Goal: Task Accomplishment & Management: Use online tool/utility

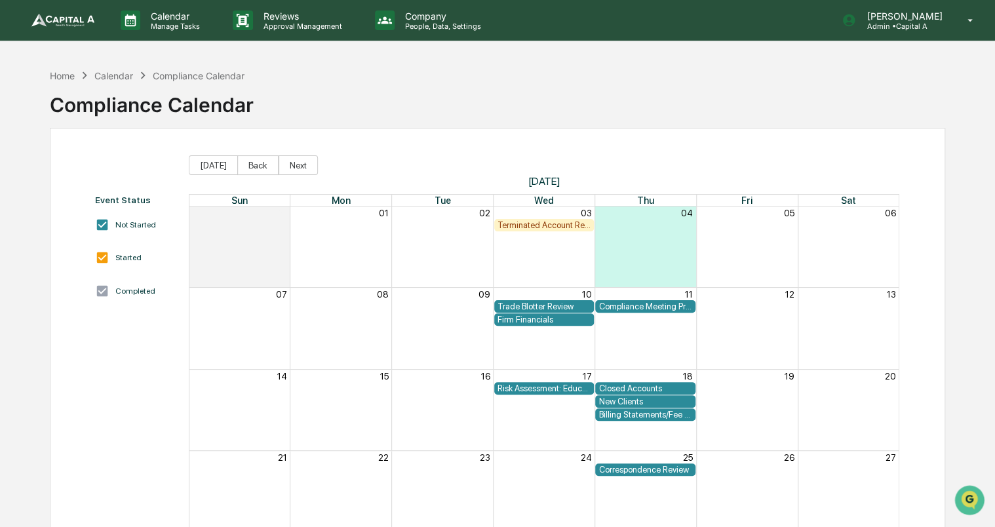
click at [524, 227] on div "Terminated Account Report" at bounding box center [545, 225] width 94 height 10
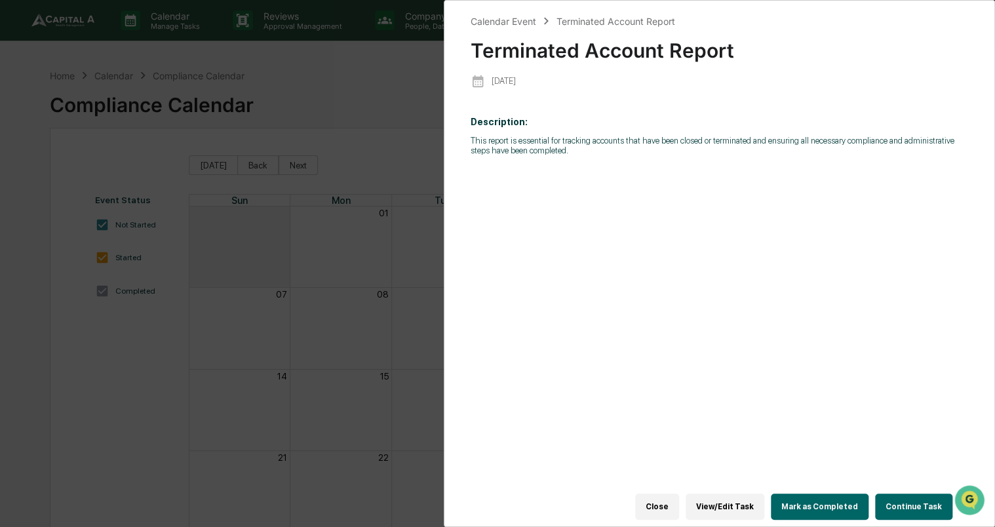
click at [668, 494] on button "Close" at bounding box center [657, 507] width 44 height 26
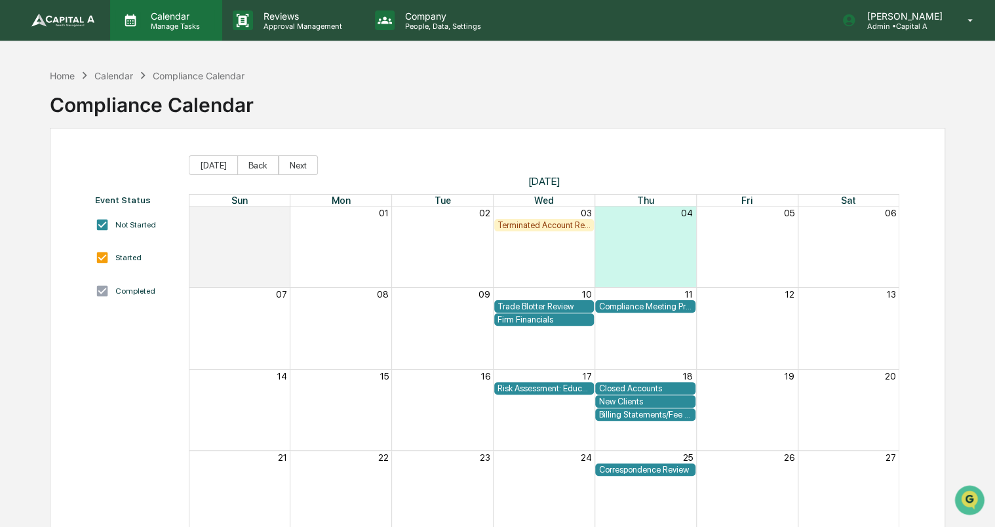
click at [178, 18] on p "Calendar" at bounding box center [173, 15] width 66 height 11
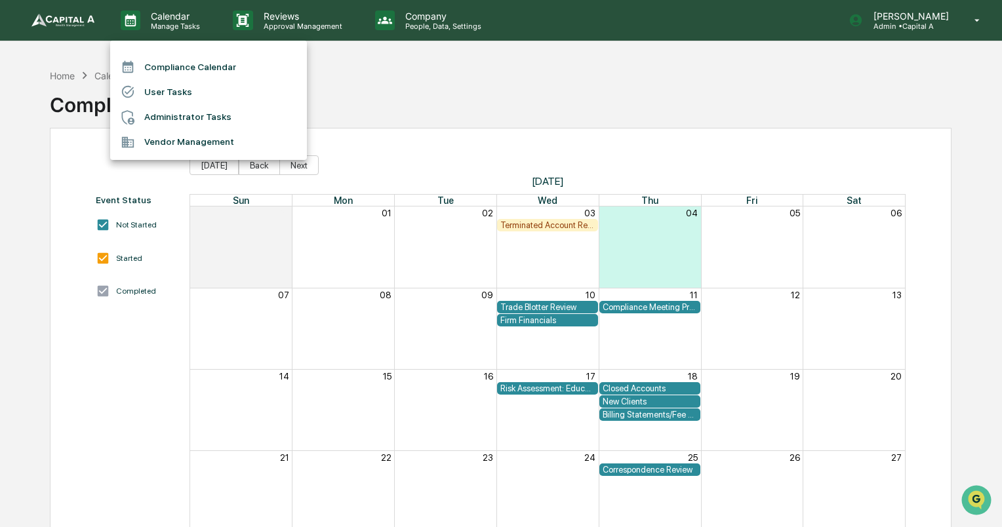
click at [174, 90] on li "User Tasks" at bounding box center [208, 91] width 197 height 25
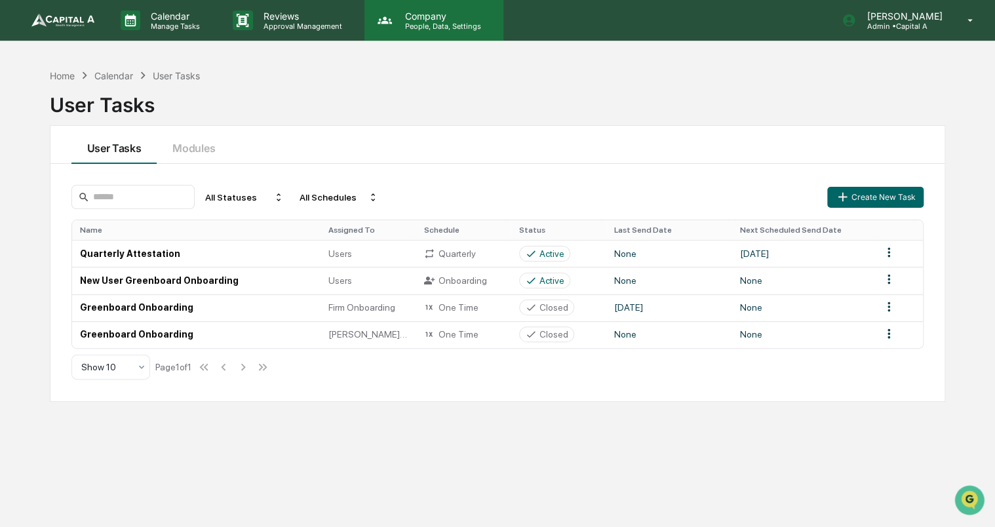
click at [408, 17] on p "Company" at bounding box center [441, 15] width 93 height 11
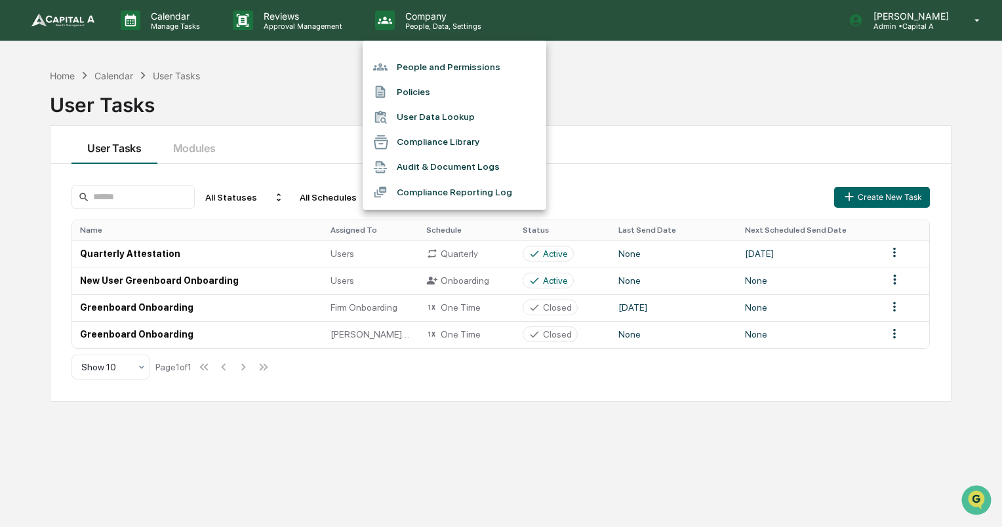
click at [169, 28] on div at bounding box center [501, 263] width 1002 height 527
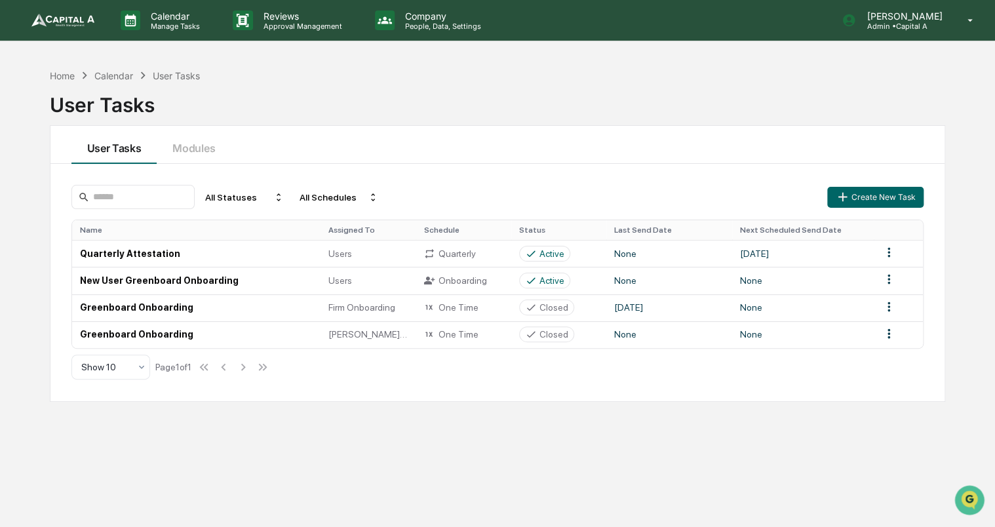
click at [139, 19] on icon at bounding box center [131, 20] width 20 height 20
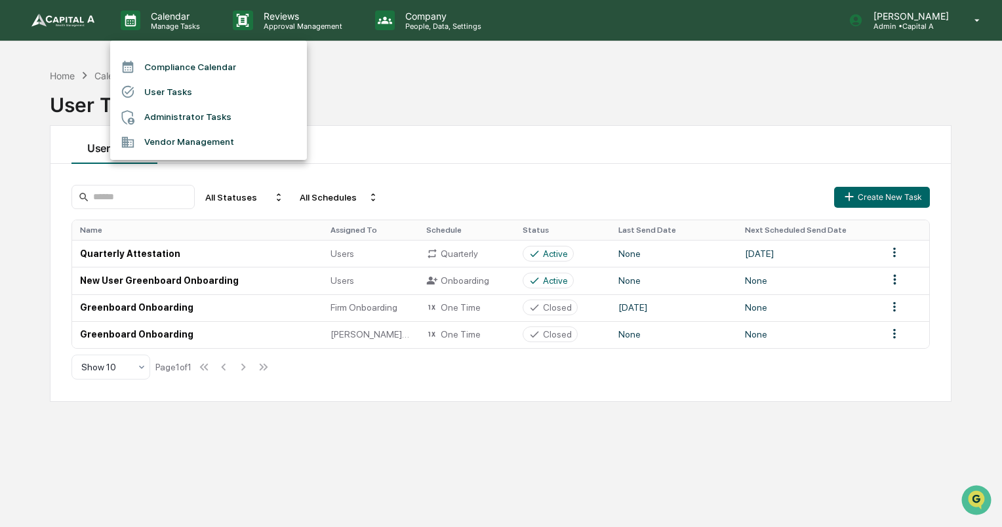
click at [174, 69] on li "Compliance Calendar" at bounding box center [208, 66] width 197 height 25
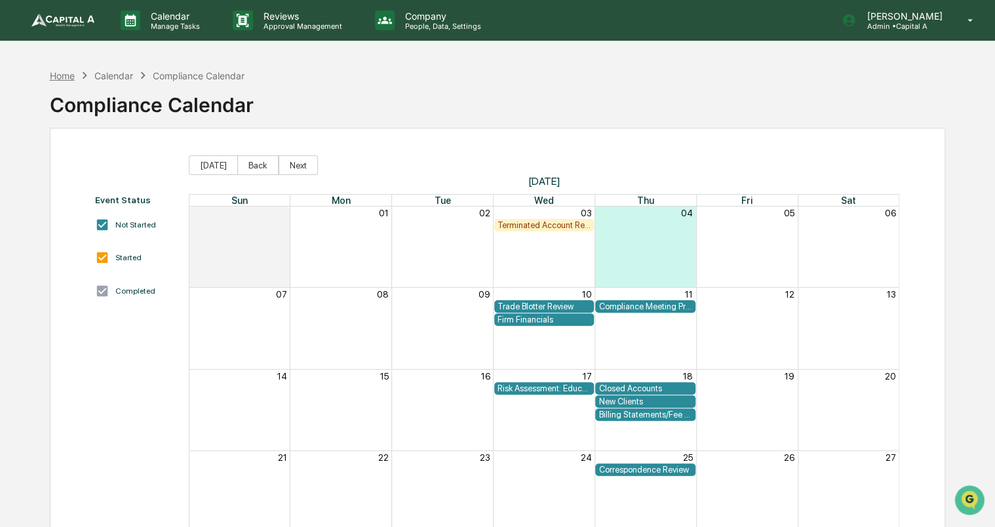
click at [52, 75] on div "Home" at bounding box center [62, 75] width 25 height 11
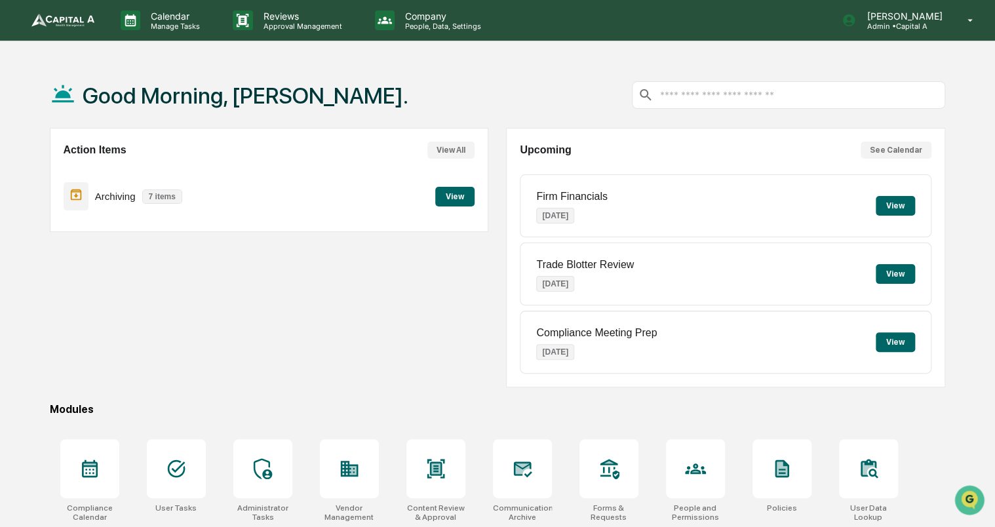
click at [441, 202] on button "View" at bounding box center [454, 197] width 39 height 20
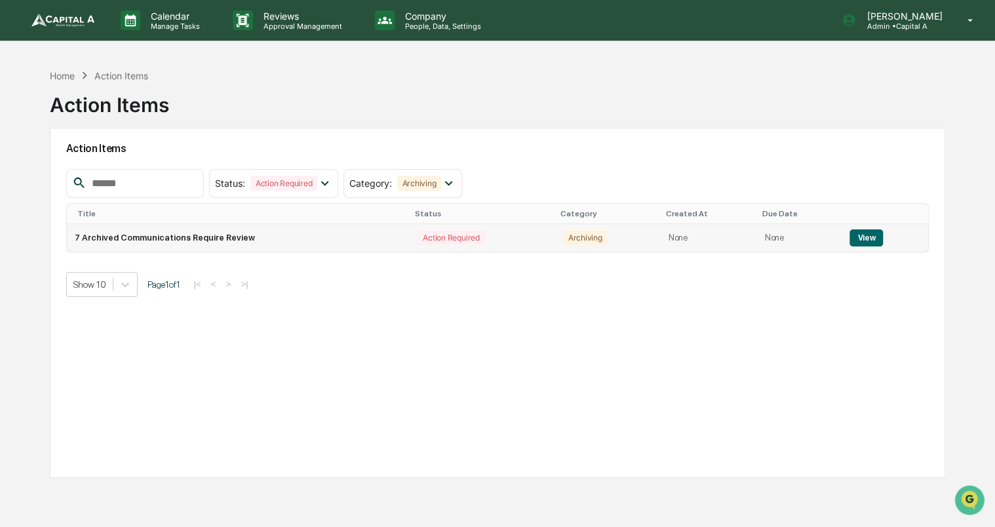
click at [873, 242] on button "View" at bounding box center [866, 238] width 33 height 17
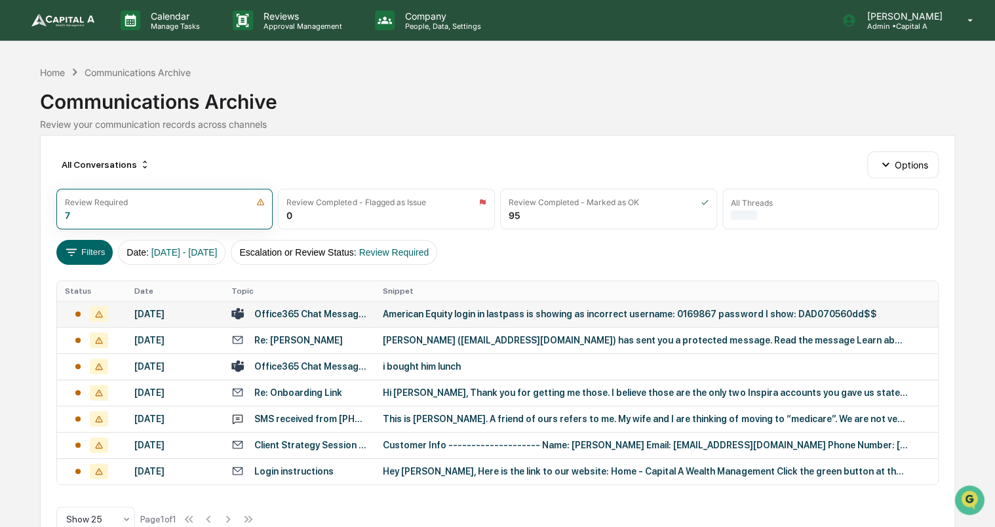
click at [177, 313] on div "September 2, 2025" at bounding box center [174, 314] width 81 height 10
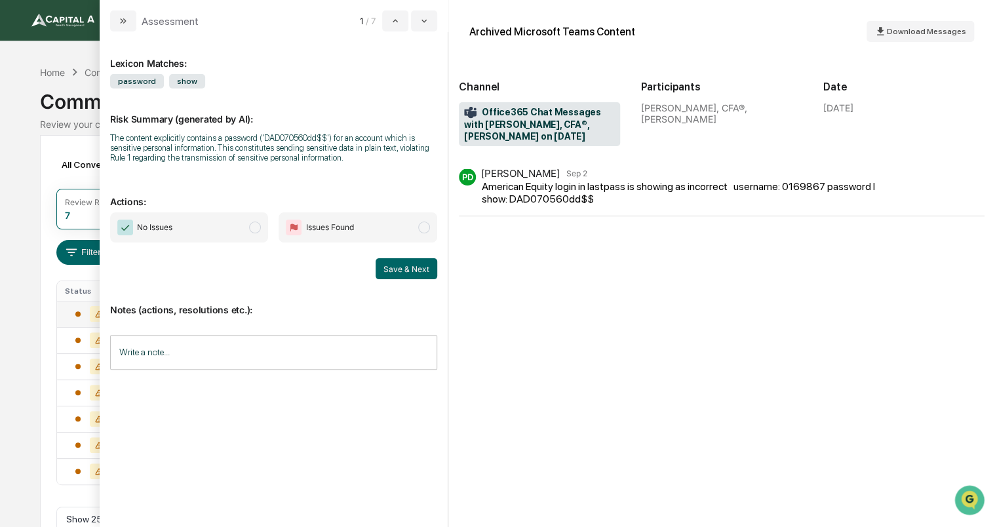
click at [254, 234] on span "No Issues" at bounding box center [189, 227] width 159 height 30
click at [420, 262] on button "Save & Next" at bounding box center [407, 268] width 62 height 21
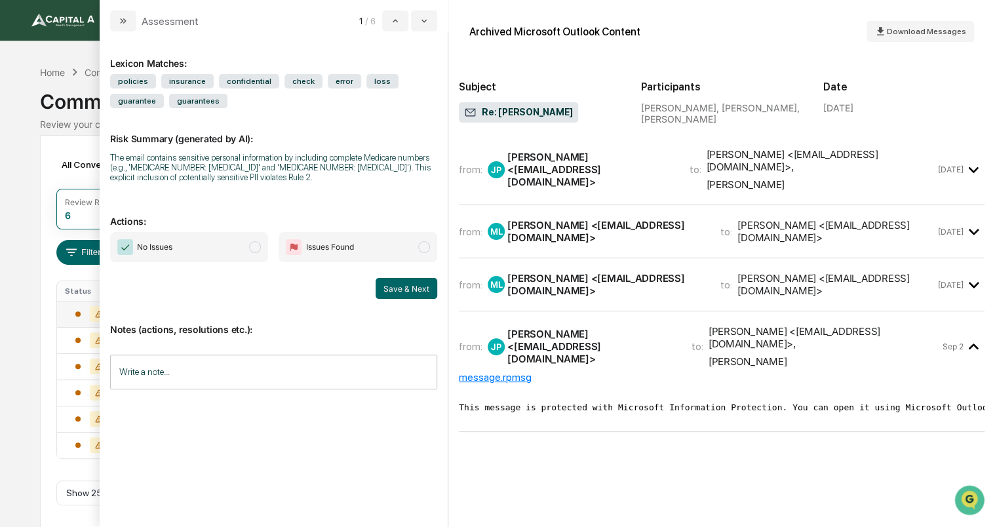
click at [561, 272] on div "Mangham, Lynell <manghaml@upmc.edu>" at bounding box center [606, 284] width 197 height 25
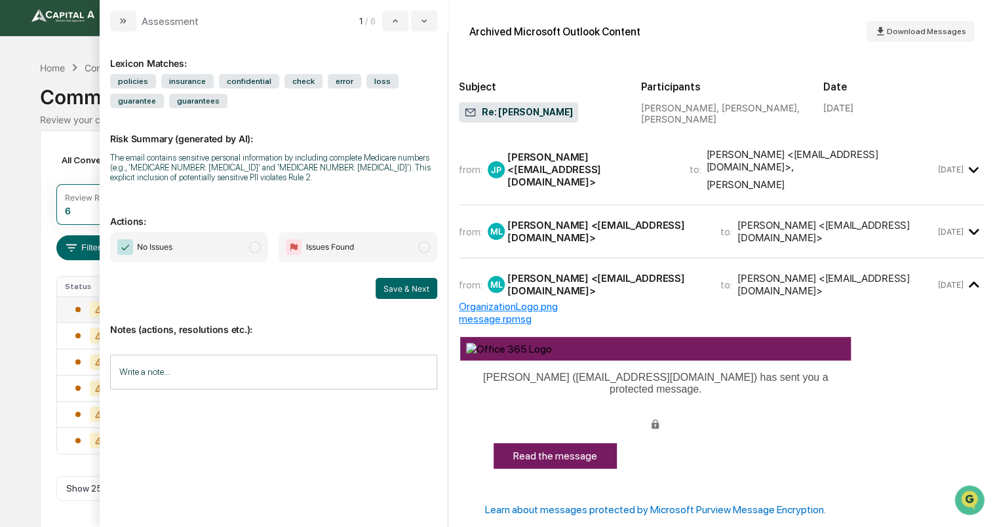
click at [581, 223] on div "Mangham, Lynell <manghaml@upmc.edu>" at bounding box center [606, 231] width 197 height 25
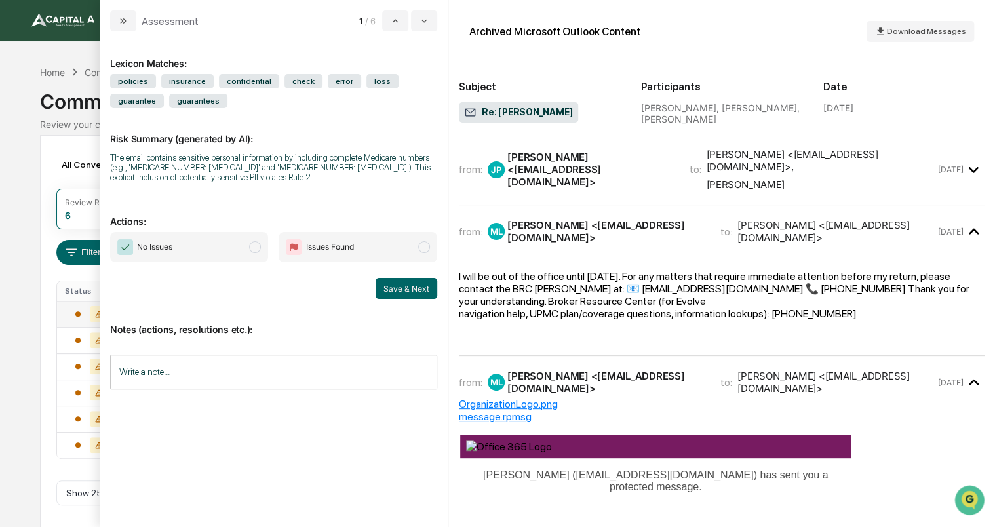
click at [598, 175] on div "from: JP Joseph Palimino <jpalimino@ca-wm.com> to: Mangham <manghaml@upmc.edu> …" at bounding box center [697, 169] width 476 height 43
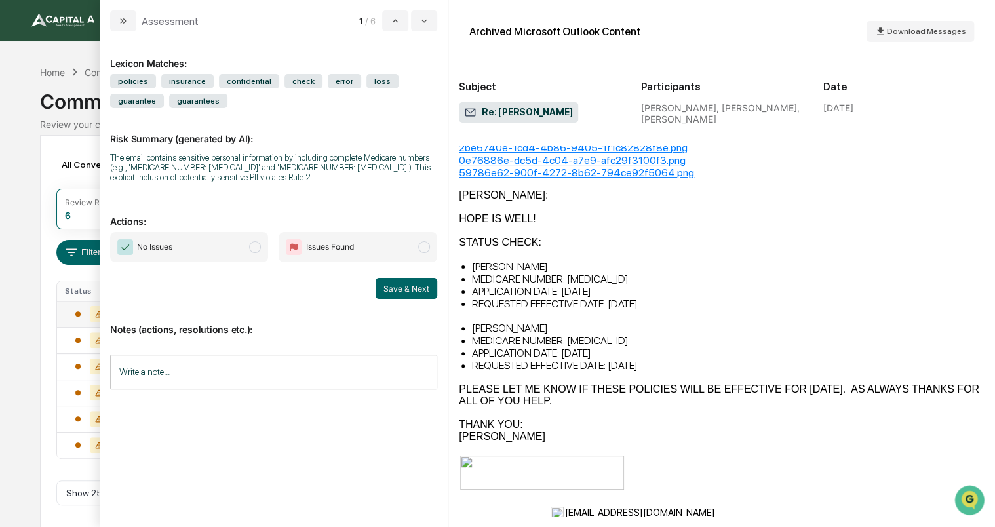
scroll to position [262, 0]
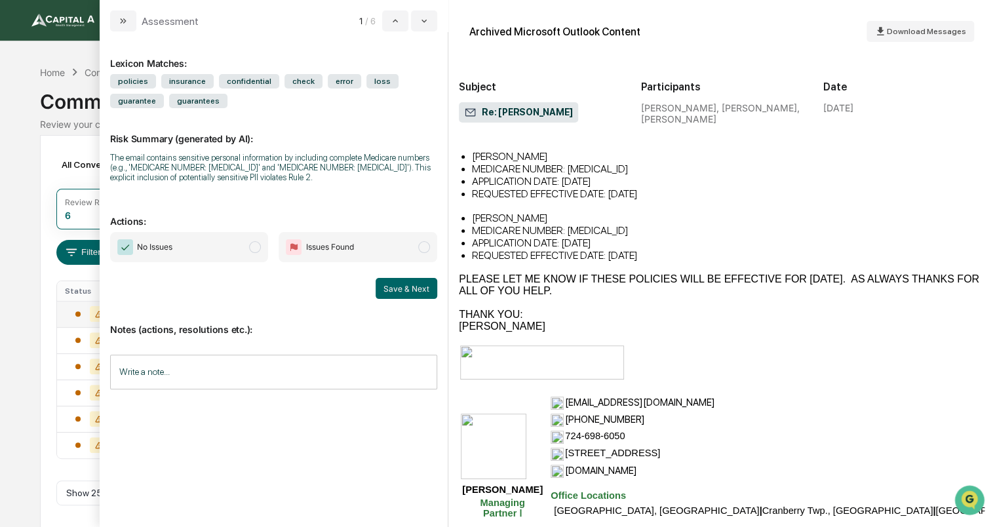
click at [183, 243] on span "No Issues" at bounding box center [189, 247] width 159 height 30
click at [418, 287] on button "Save & Next" at bounding box center [407, 288] width 62 height 21
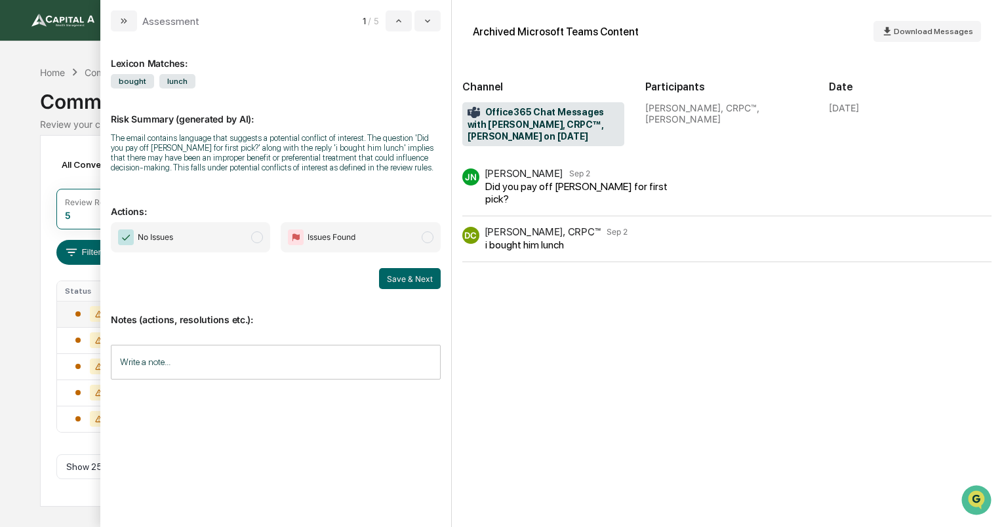
click at [265, 241] on span "No Issues" at bounding box center [190, 237] width 159 height 30
click at [422, 281] on button "Save & Next" at bounding box center [410, 278] width 62 height 21
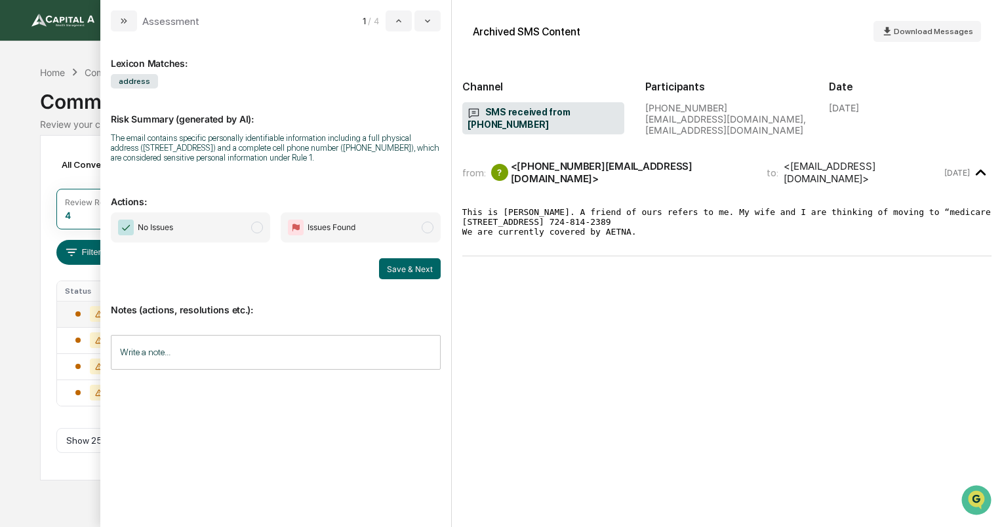
click at [233, 218] on span "No Issues" at bounding box center [190, 227] width 159 height 30
click at [412, 268] on button "Save & Next" at bounding box center [410, 268] width 62 height 21
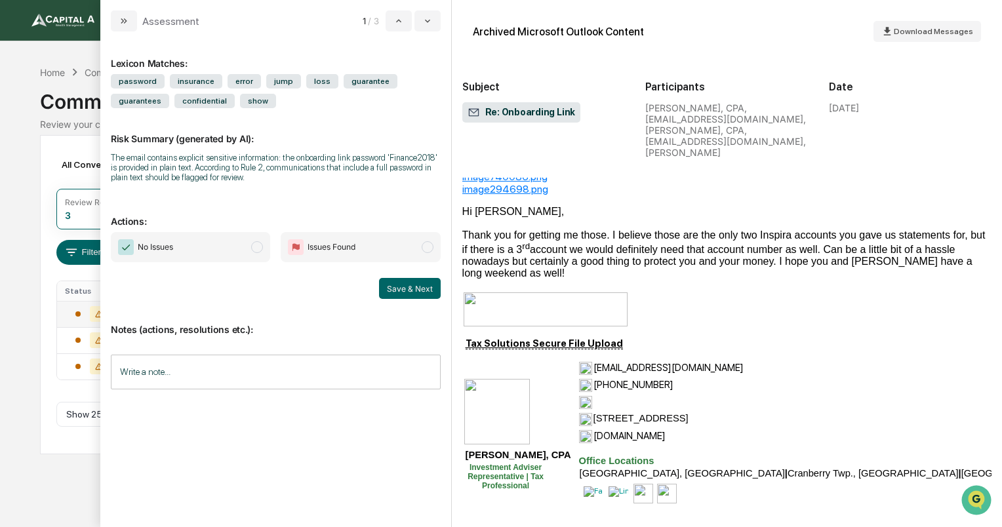
scroll to position [787, 0]
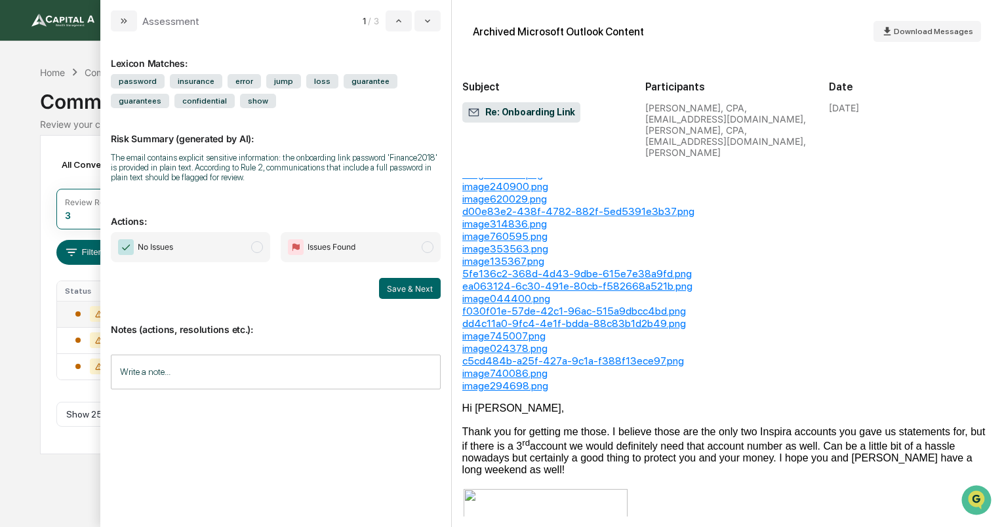
click at [224, 260] on span "No Issues" at bounding box center [190, 247] width 159 height 30
click at [407, 289] on button "Save & Next" at bounding box center [410, 288] width 62 height 21
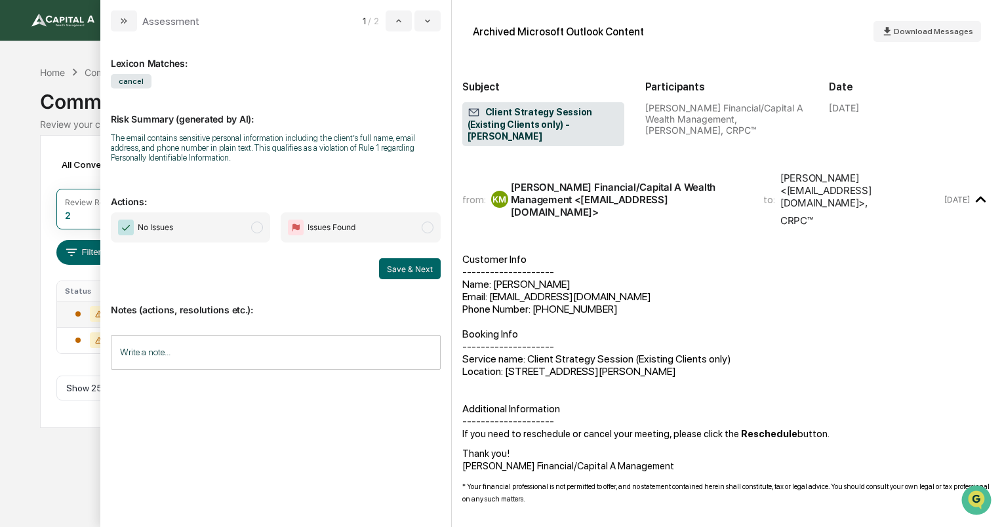
click at [207, 228] on span "No Issues" at bounding box center [190, 227] width 159 height 30
click at [412, 269] on button "Save & Next" at bounding box center [410, 268] width 62 height 21
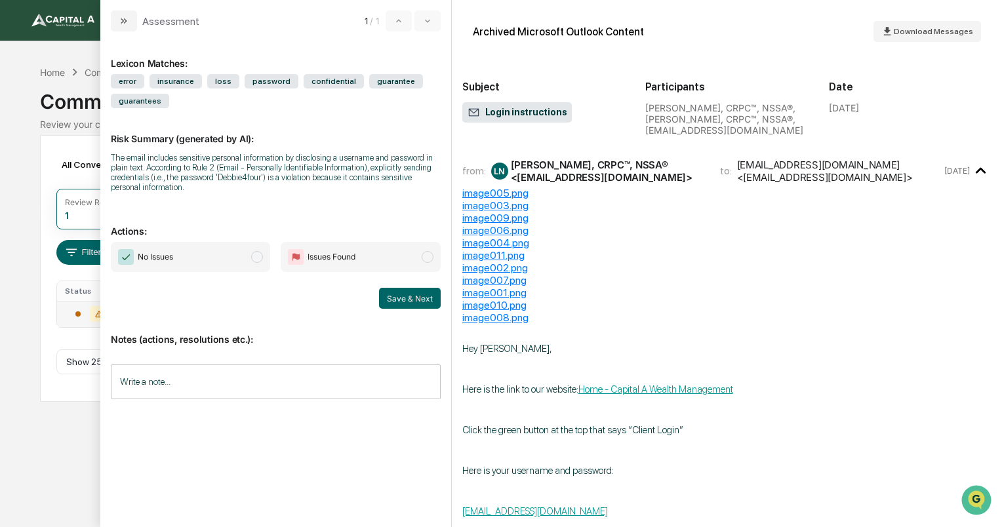
click at [225, 260] on span "No Issues" at bounding box center [190, 257] width 159 height 30
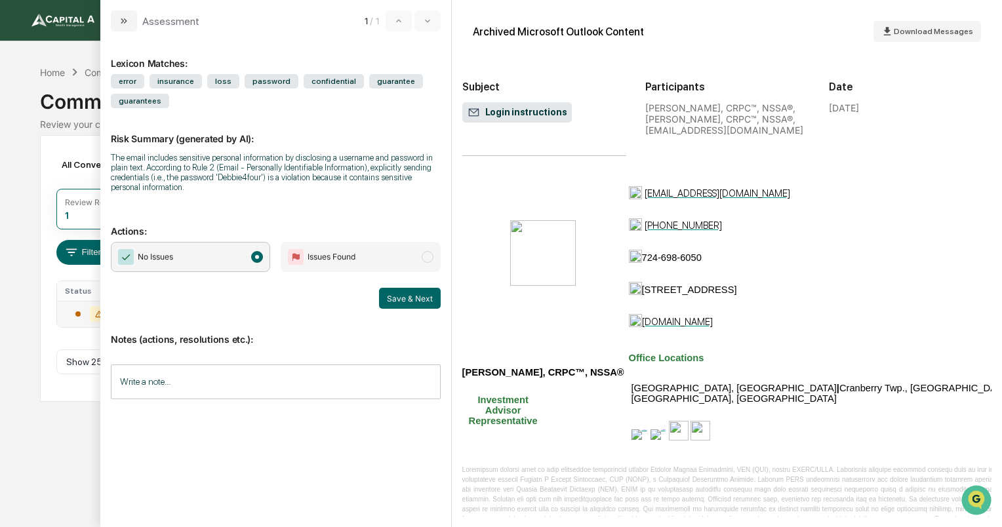
scroll to position [622, 0]
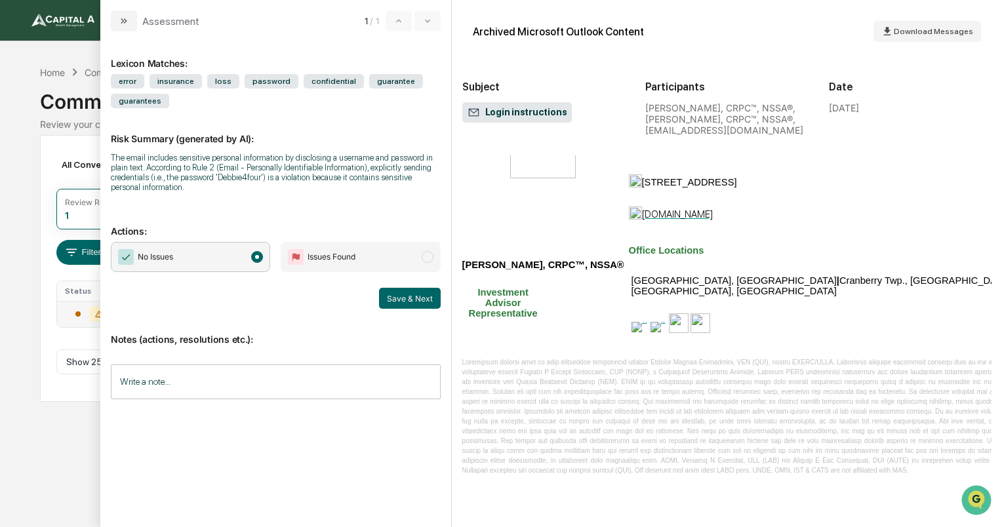
click at [441, 296] on div "Lexicon Matches: error insurance loss password confidential guarantee guarantee…" at bounding box center [275, 279] width 351 height 496
click at [432, 296] on button "Save & Next" at bounding box center [410, 298] width 62 height 21
